Goal: Check status: Check status

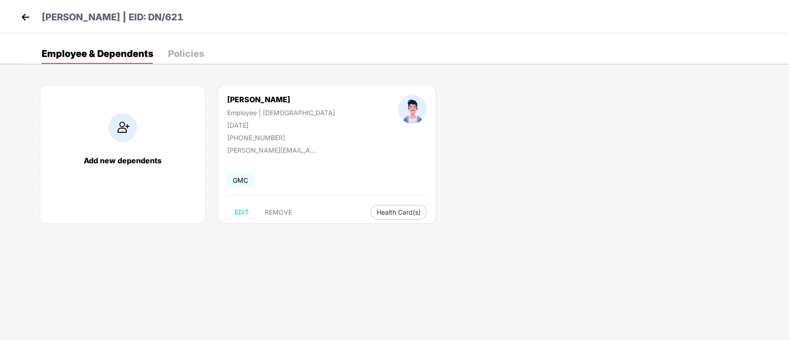
click at [33, 15] on header "[PERSON_NAME] | EID: DN/621" at bounding box center [101, 18] width 165 height 17
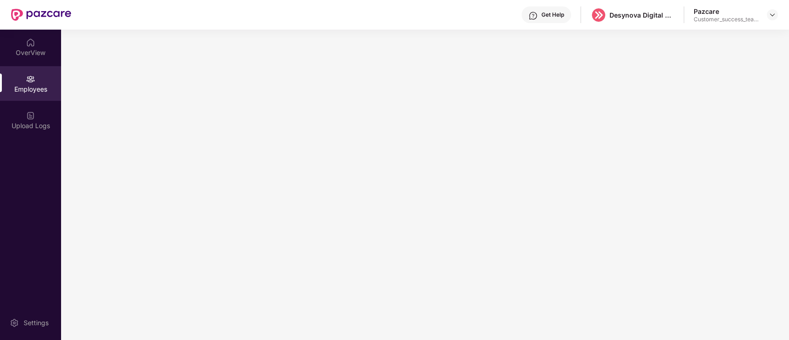
click at [22, 20] on img at bounding box center [41, 15] width 60 height 12
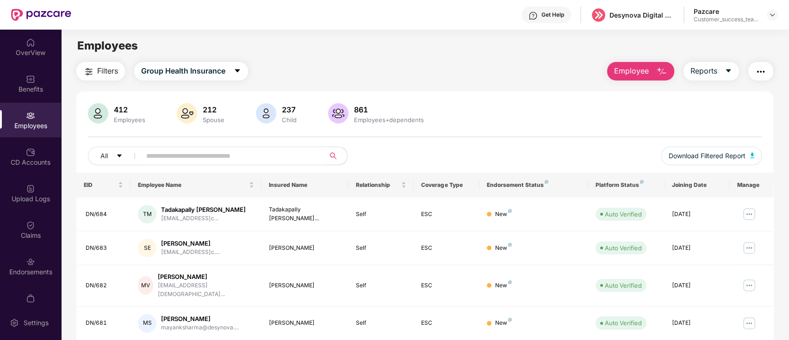
click at [767, 10] on div at bounding box center [772, 14] width 11 height 11
click at [767, 22] on div "Pazcare Customer_success_team_lead" at bounding box center [736, 15] width 84 height 16
click at [773, 17] on img at bounding box center [772, 14] width 7 height 7
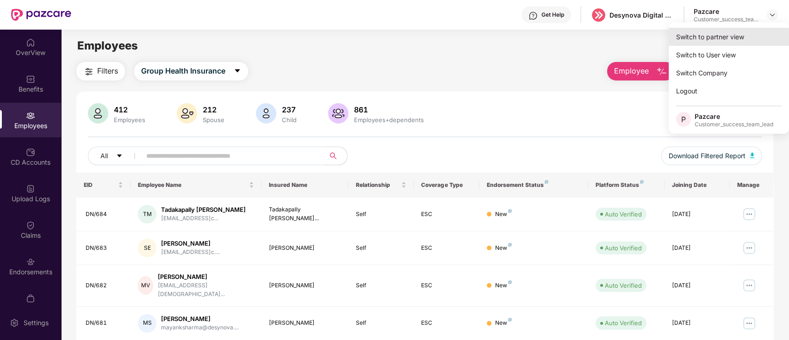
click at [743, 33] on div "Switch to partner view" at bounding box center [729, 37] width 120 height 18
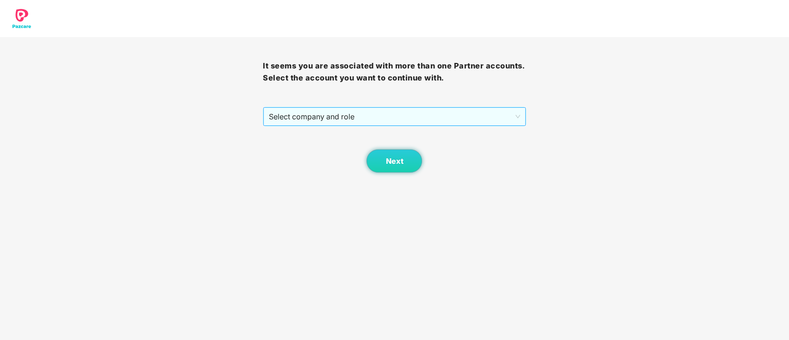
click at [396, 113] on span "Select company and role" at bounding box center [394, 117] width 251 height 18
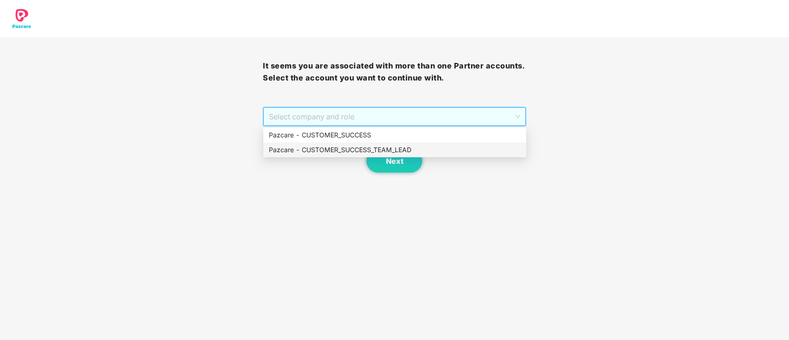
click at [384, 153] on div "Pazcare - CUSTOMER_SUCCESS_TEAM_LEAD" at bounding box center [395, 150] width 252 height 10
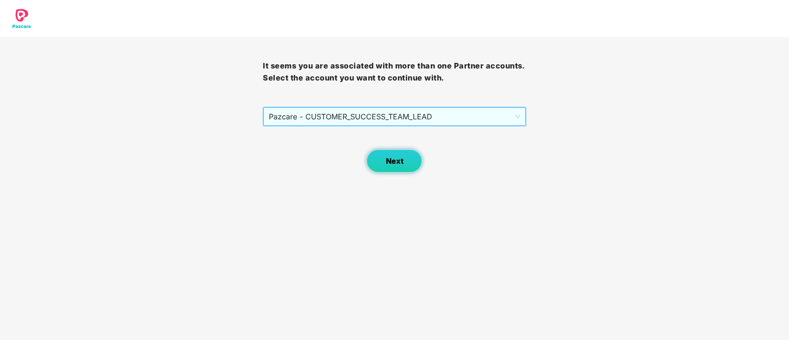
click at [389, 160] on span "Next" at bounding box center [395, 161] width 18 height 9
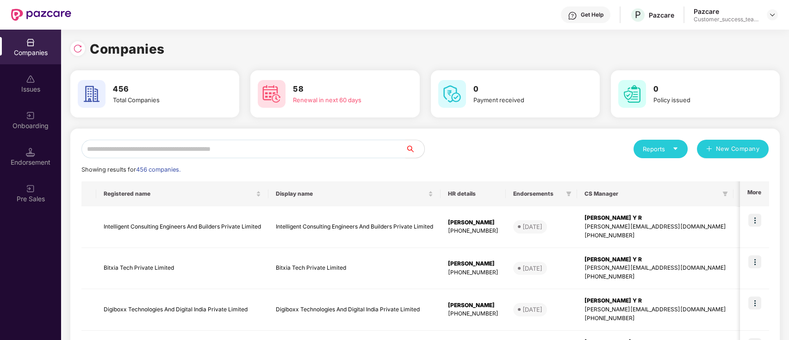
click at [779, 13] on header "Get Help P Pazcare Pazcare Customer_success_team_lead" at bounding box center [394, 15] width 789 height 30
click at [770, 16] on img at bounding box center [772, 14] width 7 height 7
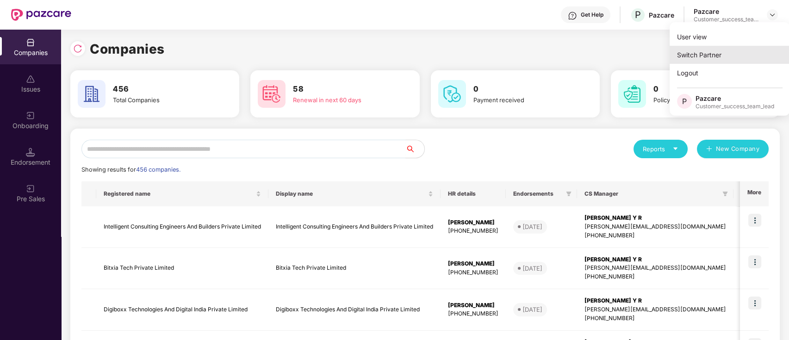
click at [726, 54] on div "Switch Partner" at bounding box center [730, 55] width 120 height 18
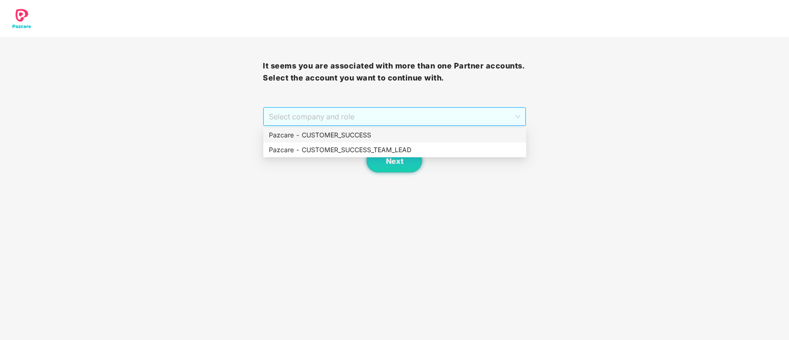
click at [363, 117] on span "Select company and role" at bounding box center [394, 117] width 251 height 18
click at [363, 137] on div "Pazcare - CUSTOMER_SUCCESS" at bounding box center [395, 135] width 252 height 10
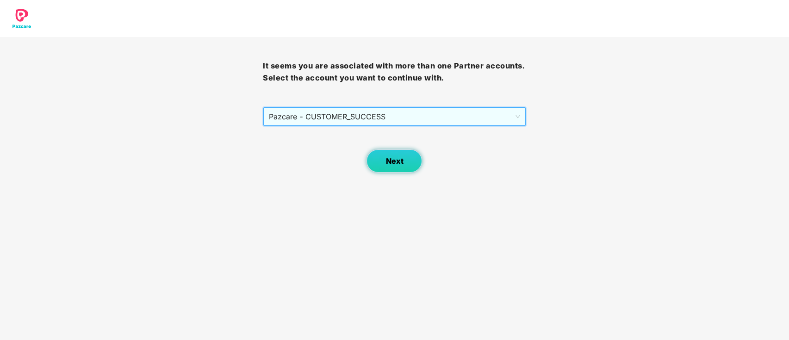
click at [406, 157] on button "Next" at bounding box center [395, 161] width 56 height 23
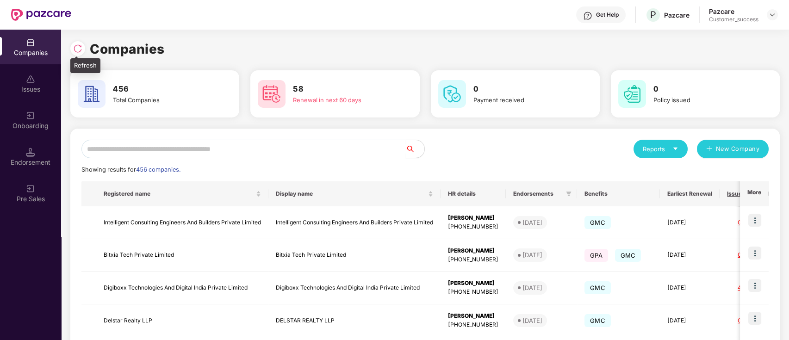
click at [79, 47] on img at bounding box center [77, 48] width 9 height 9
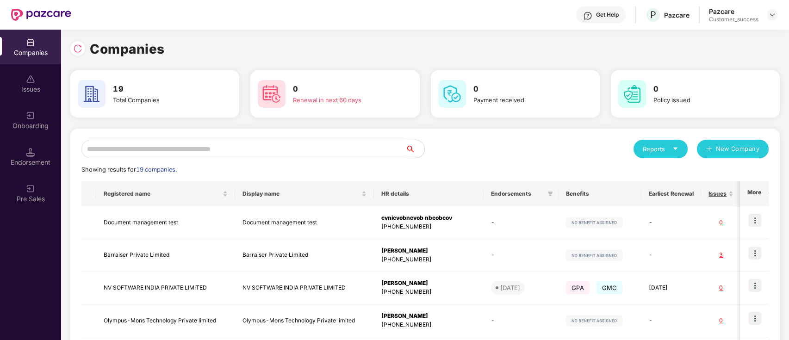
click at [244, 150] on input "text" at bounding box center [243, 149] width 325 height 19
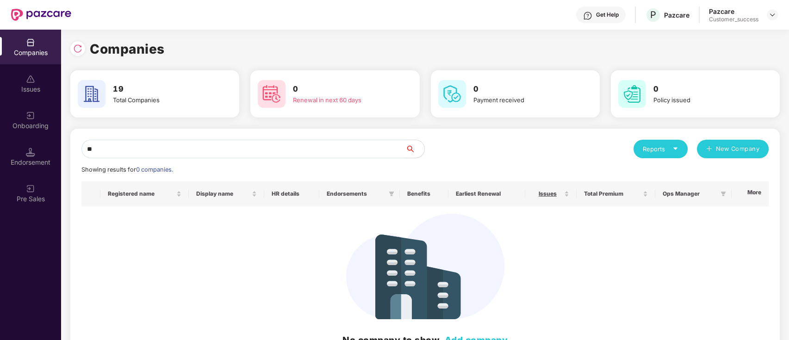
type input "*"
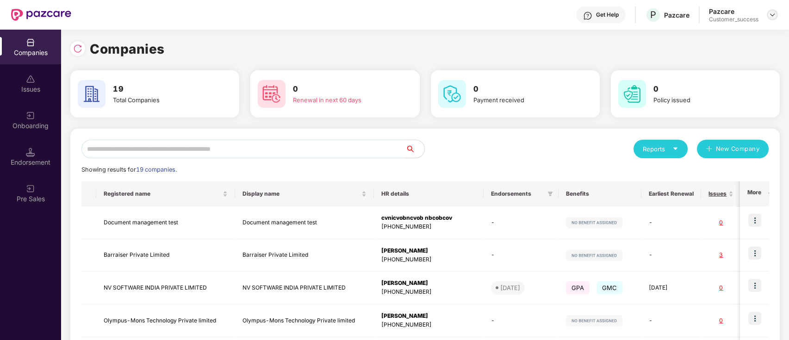
click at [774, 13] on img at bounding box center [772, 14] width 7 height 7
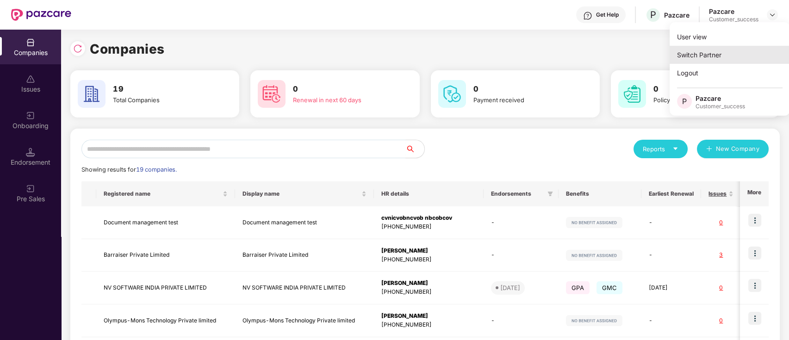
click at [756, 61] on div "Switch Partner" at bounding box center [730, 55] width 120 height 18
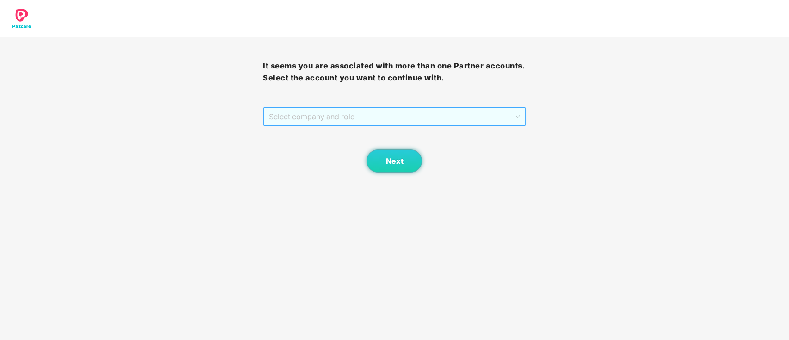
click at [360, 113] on span "Select company and role" at bounding box center [394, 117] width 251 height 18
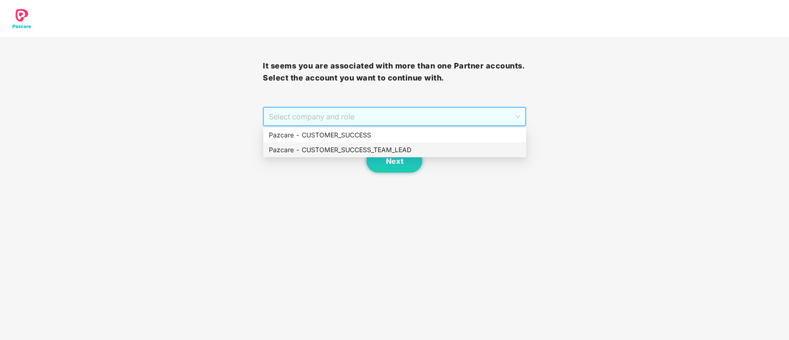
click at [363, 150] on div "Pazcare - CUSTOMER_SUCCESS_TEAM_LEAD" at bounding box center [395, 150] width 252 height 10
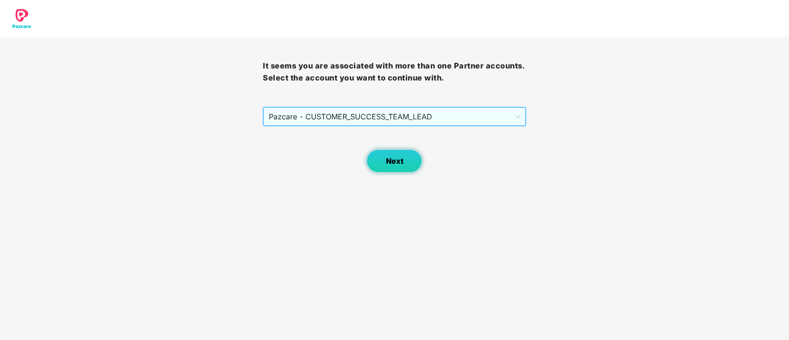
click at [393, 161] on span "Next" at bounding box center [395, 161] width 18 height 9
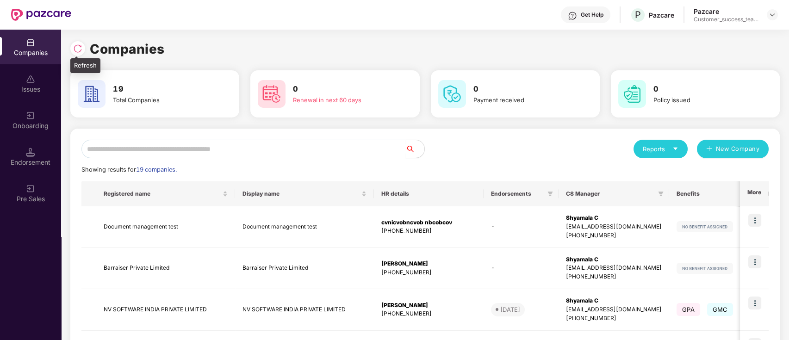
click at [72, 48] on div at bounding box center [77, 48] width 15 height 15
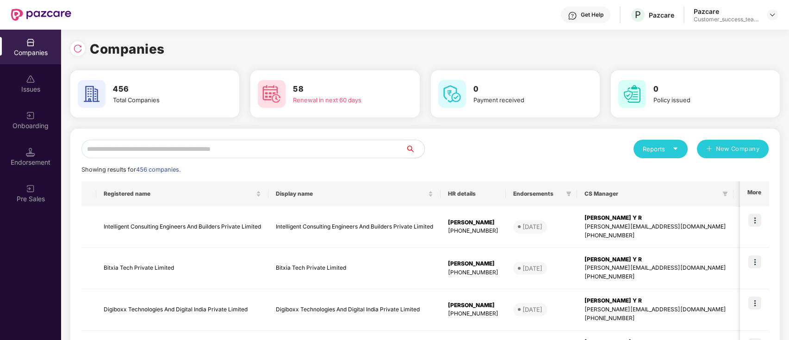
click at [219, 145] on input "text" at bounding box center [243, 149] width 325 height 19
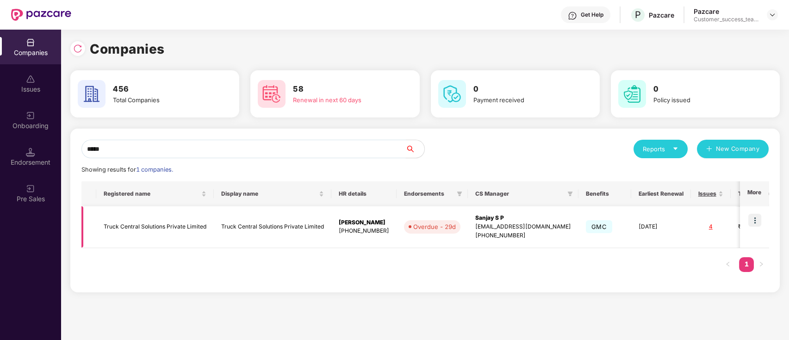
type input "*****"
click at [757, 220] on img at bounding box center [755, 220] width 13 height 13
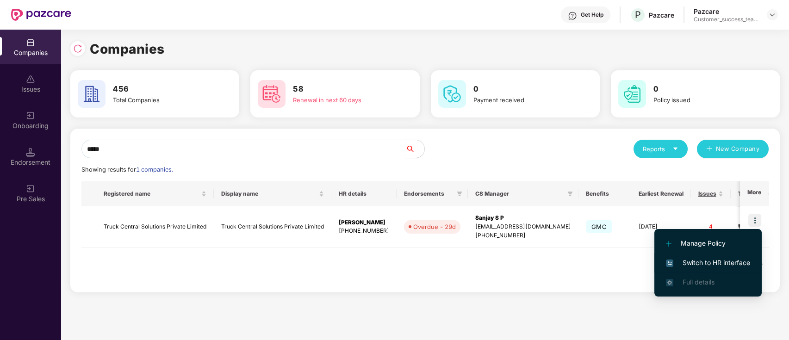
click at [752, 265] on li "Switch to HR interface" at bounding box center [708, 262] width 107 height 19
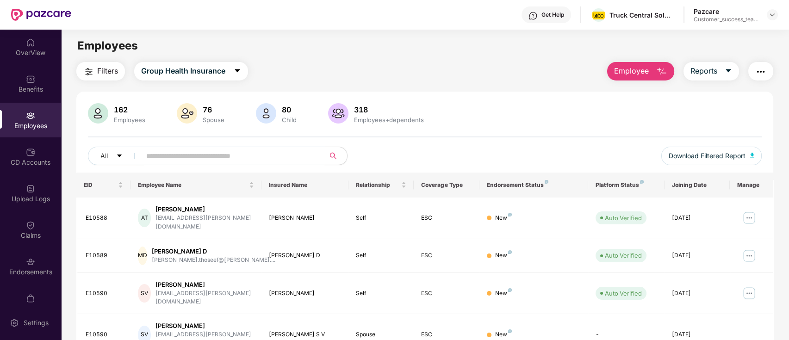
click at [245, 150] on input "text" at bounding box center [229, 156] width 166 height 14
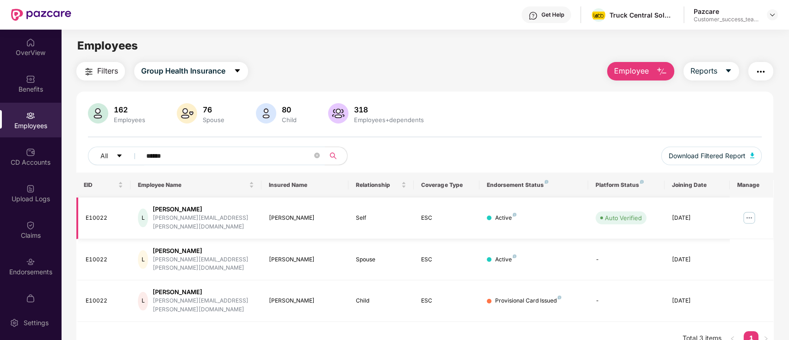
type input "******"
click at [751, 212] on img at bounding box center [749, 218] width 15 height 15
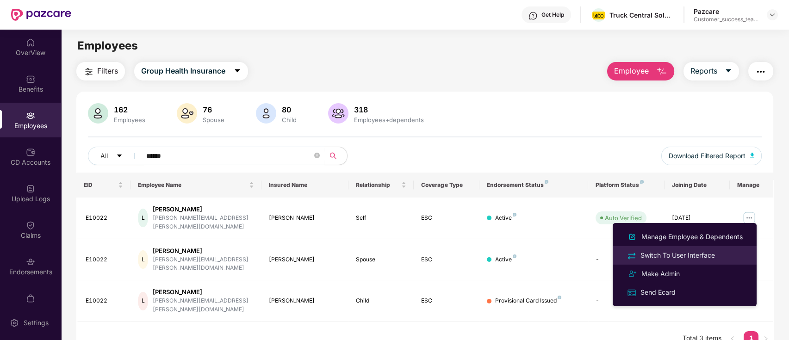
click at [722, 257] on div "Switch To User Interface" at bounding box center [685, 255] width 120 height 11
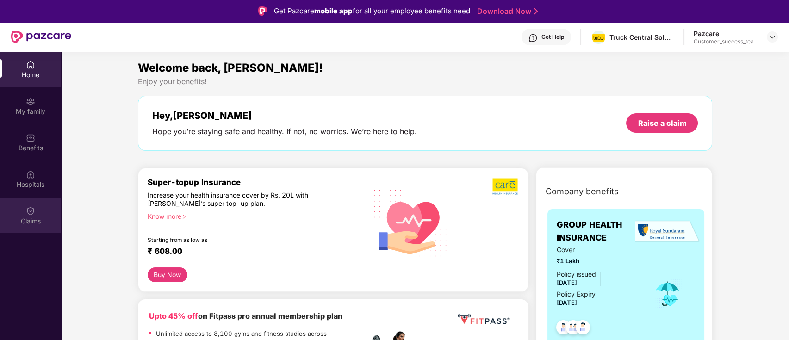
click at [19, 225] on div "Claims" at bounding box center [30, 221] width 61 height 9
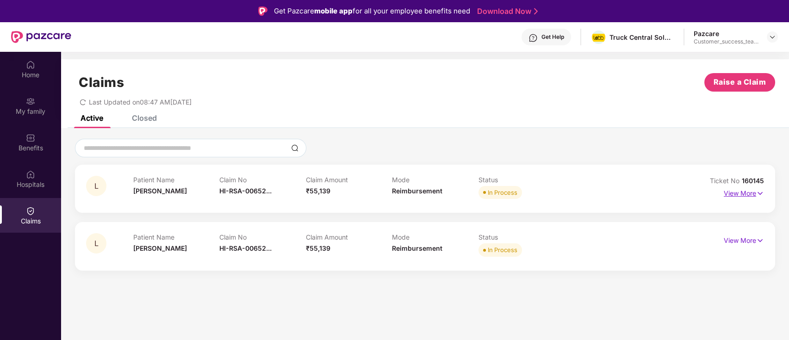
click at [747, 192] on p "View More" at bounding box center [744, 192] width 40 height 13
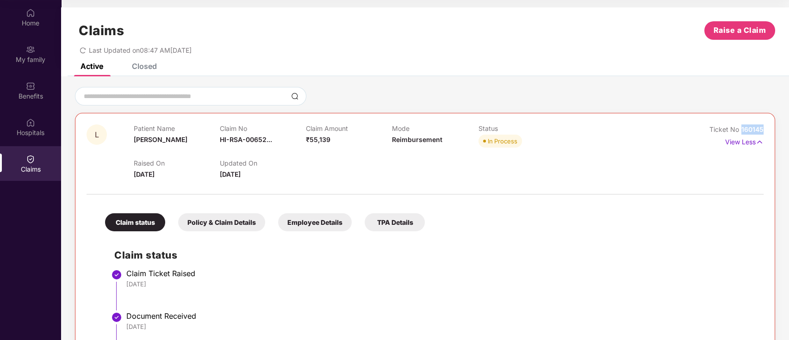
drag, startPoint x: 742, startPoint y: 131, endPoint x: 766, endPoint y: 131, distance: 24.1
click at [766, 131] on div "L Patient Name [PERSON_NAME] Claim No HI-RSA-00652... Claim Amount ₹55,139 Mode…" at bounding box center [425, 312] width 701 height 398
copy span "160145"
click at [569, 104] on div at bounding box center [425, 96] width 701 height 19
